Goal: Information Seeking & Learning: Understand process/instructions

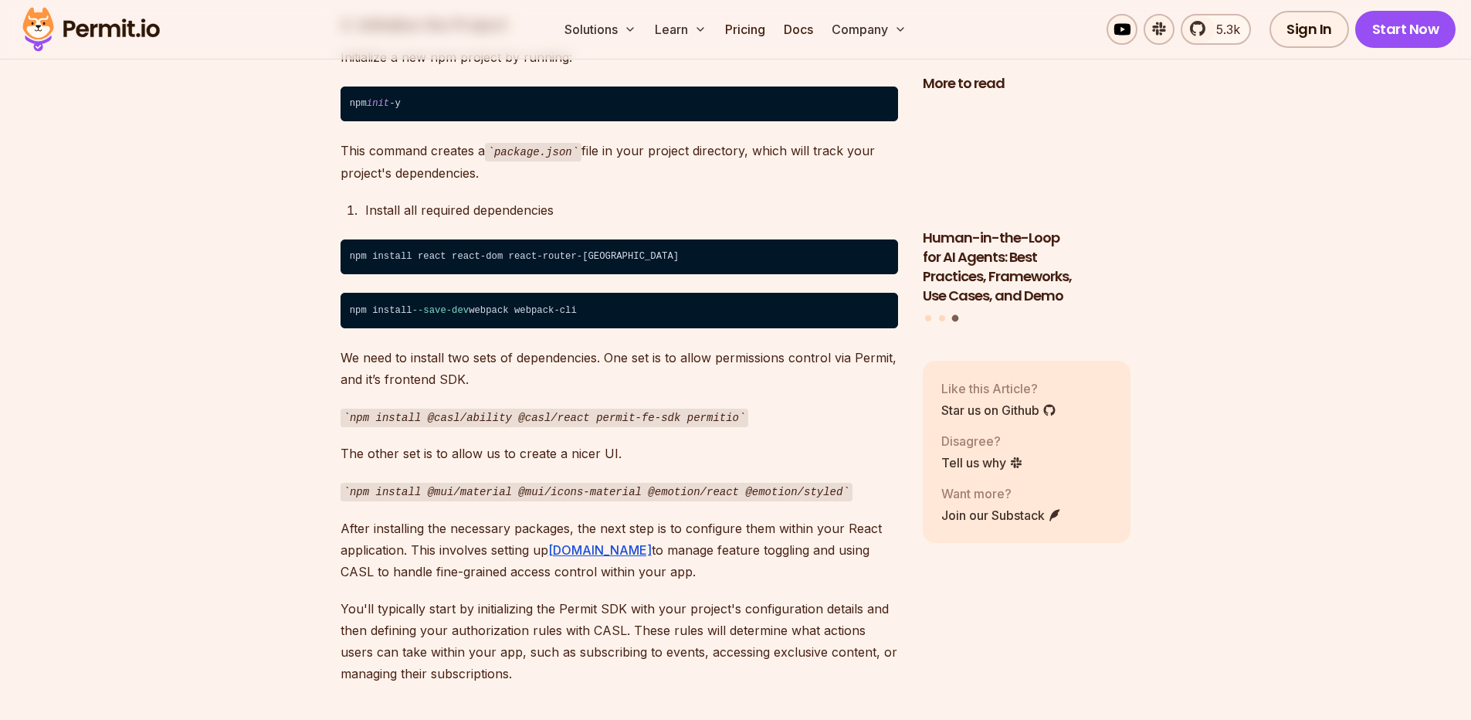
scroll to position [1853, 0]
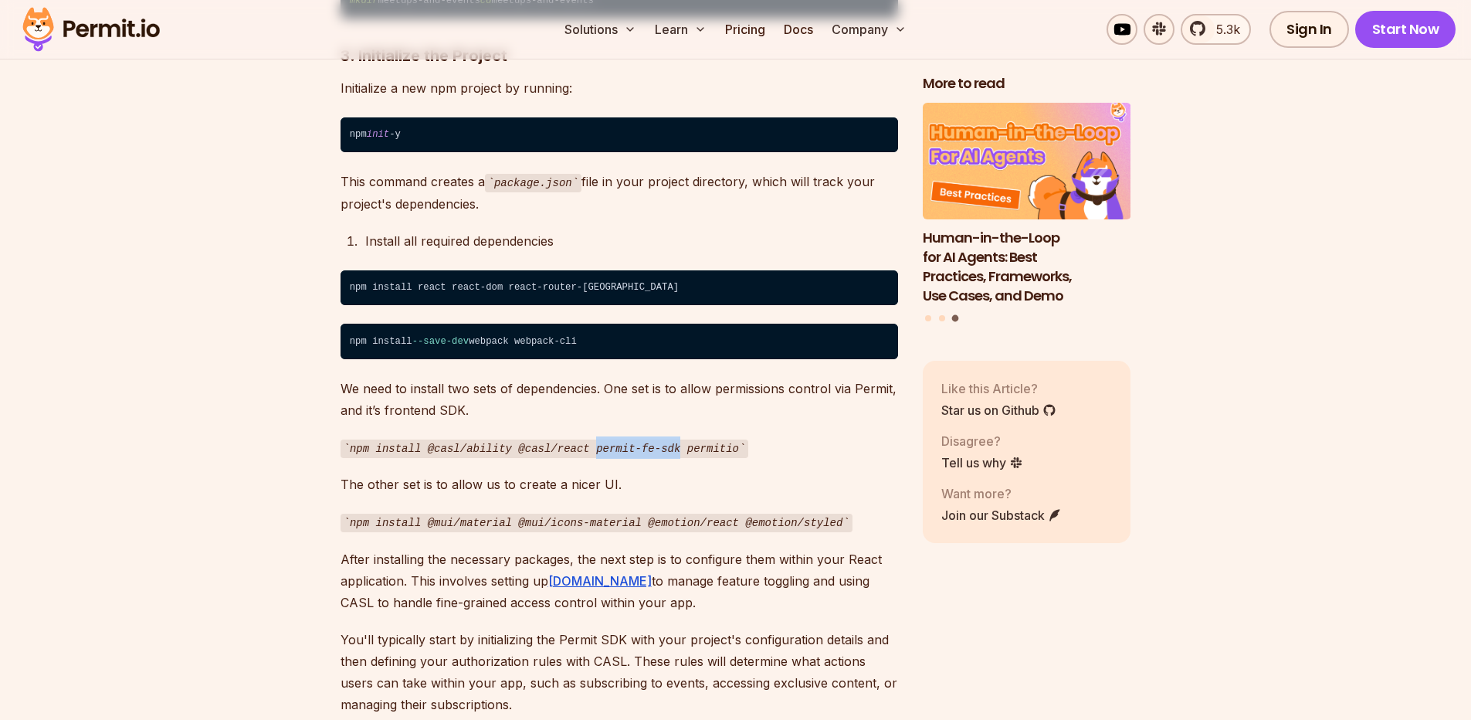
drag, startPoint x: 595, startPoint y: 421, endPoint x: 683, endPoint y: 419, distance: 88.0
click at [683, 439] on code "npm install @casl/ability @casl/react permit-fe-sdk permitio" at bounding box center [545, 448] width 408 height 19
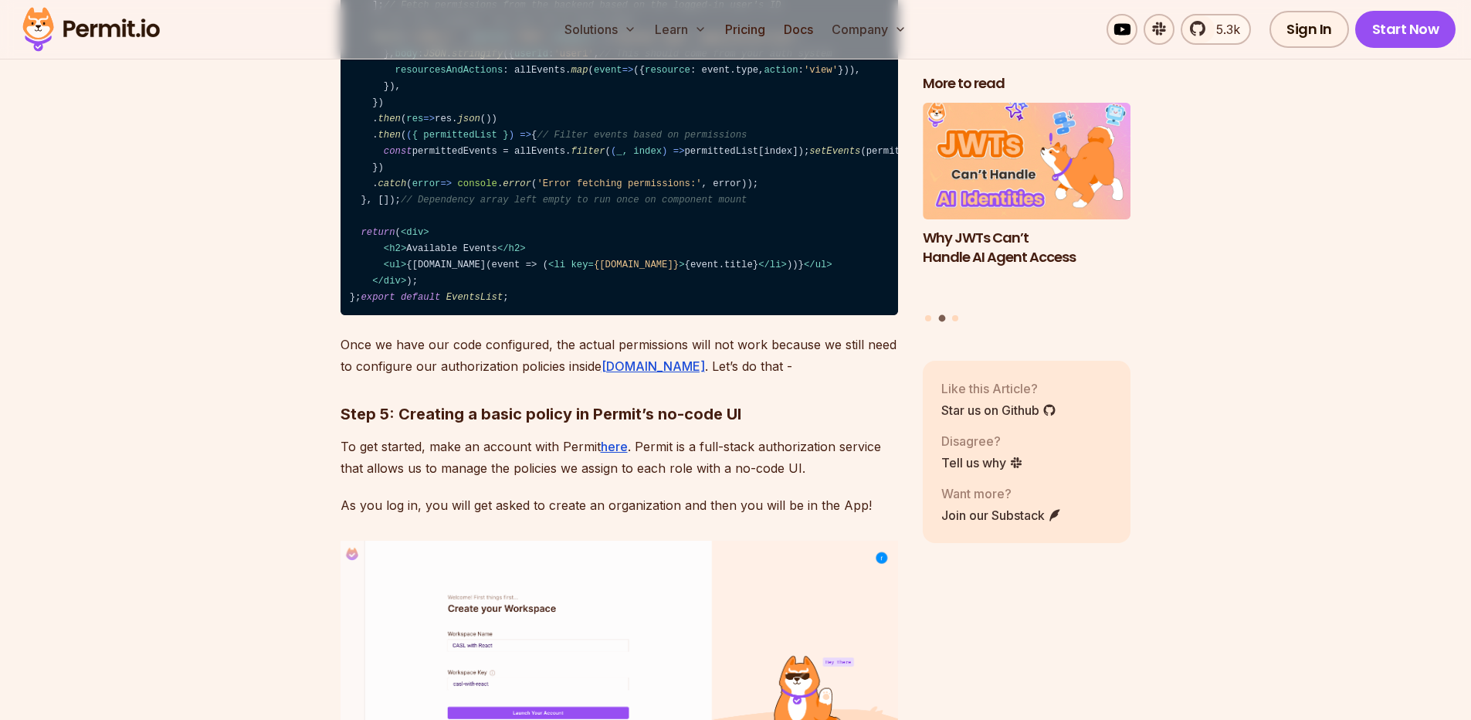
scroll to position [3687, 0]
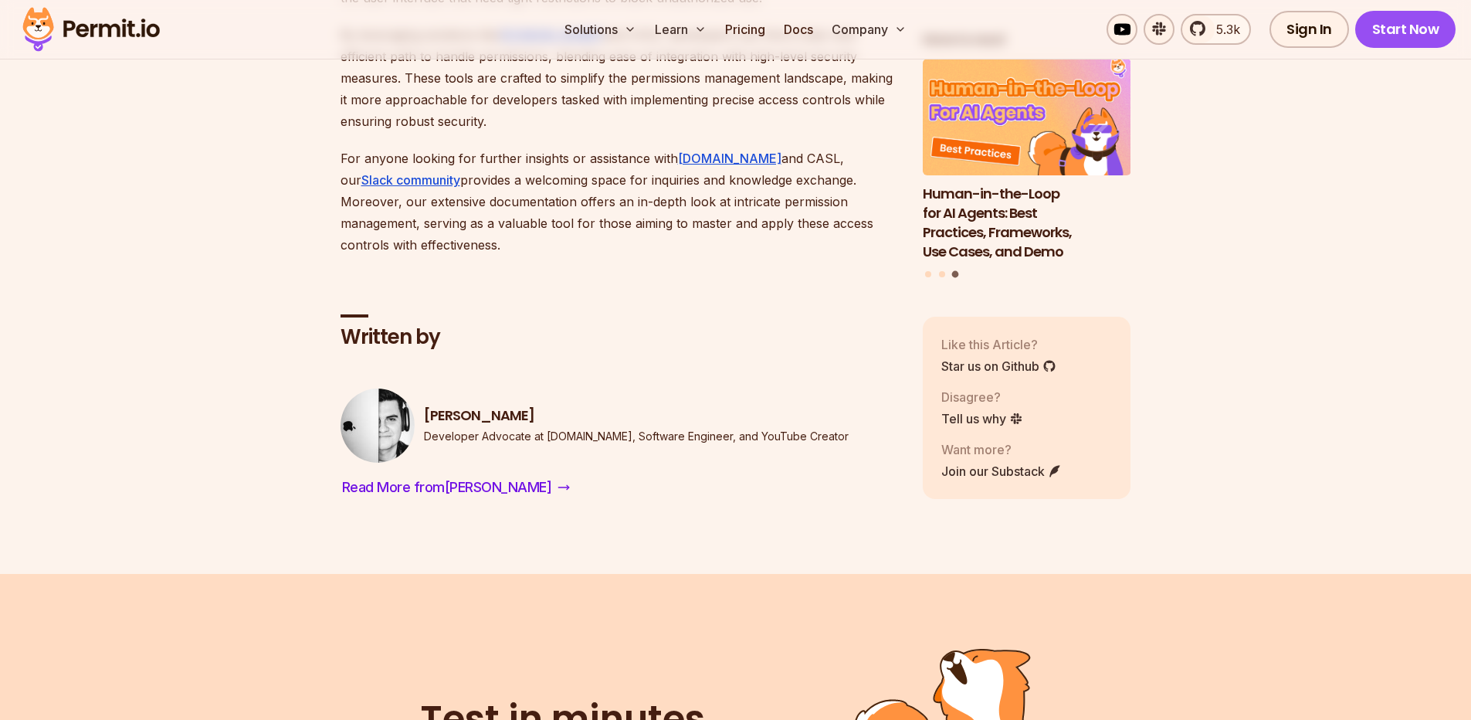
scroll to position [9717, 0]
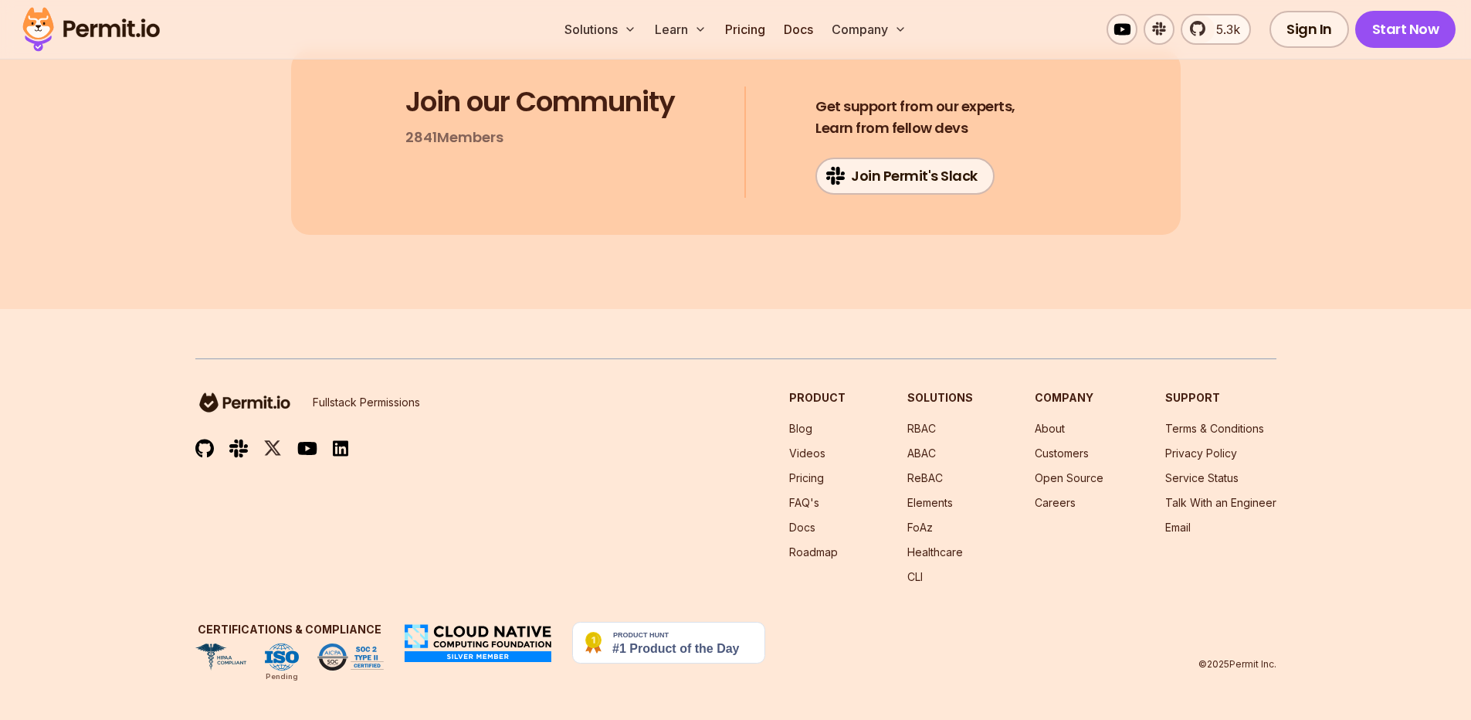
scroll to position [10865, 0]
